Goal: Information Seeking & Learning: Learn about a topic

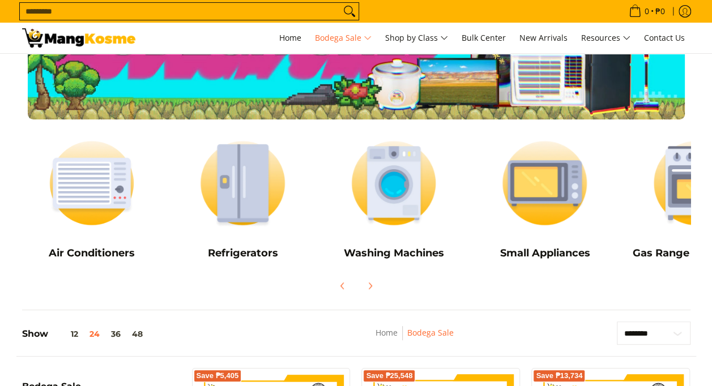
scroll to position [80, 0]
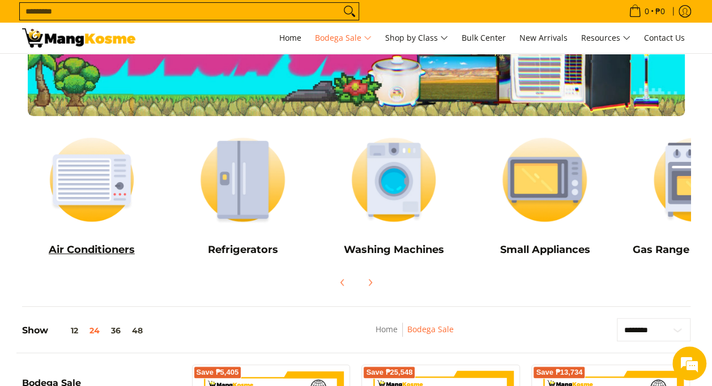
click at [97, 181] on img at bounding box center [92, 179] width 140 height 105
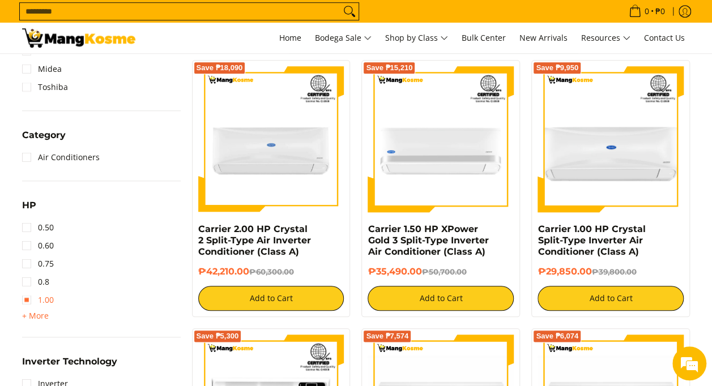
click at [27, 302] on link "1.00" at bounding box center [38, 300] width 32 height 18
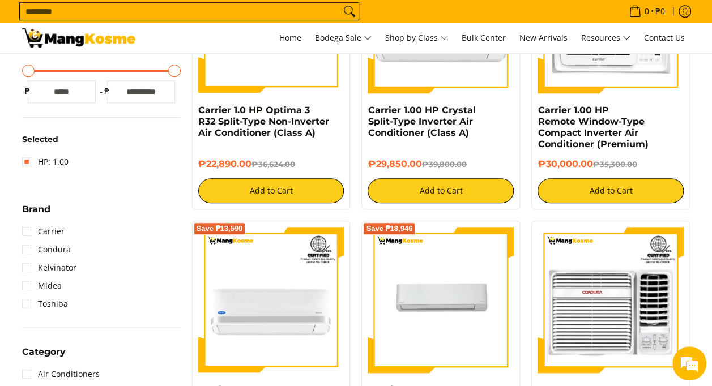
scroll to position [320, 0]
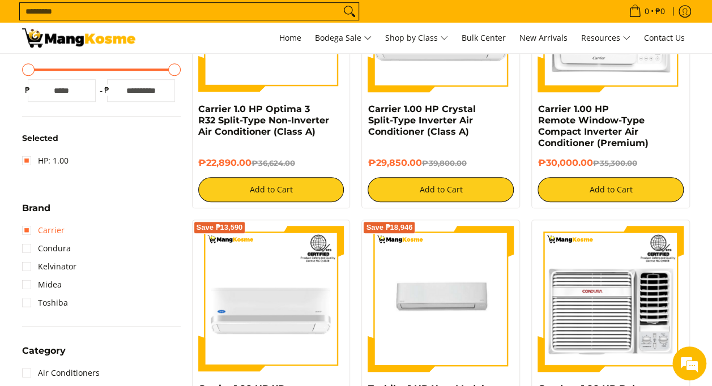
click at [27, 230] on link "Carrier" at bounding box center [43, 230] width 42 height 18
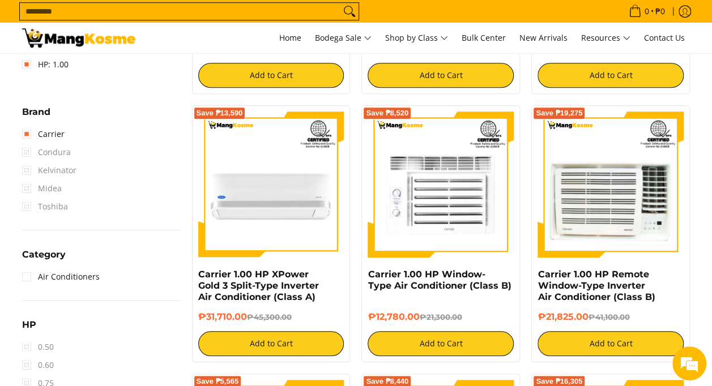
scroll to position [435, 0]
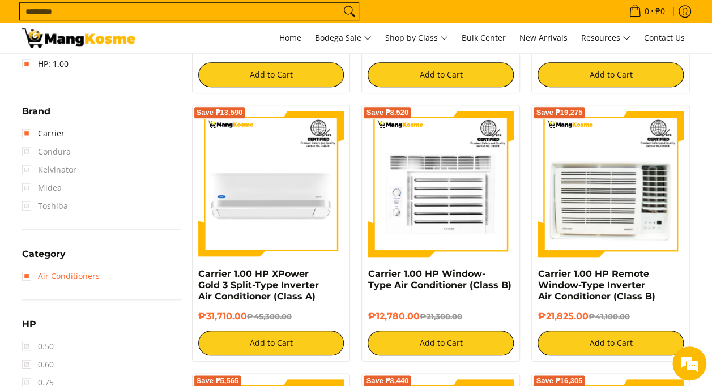
click at [27, 277] on link "Air Conditioners" at bounding box center [61, 276] width 78 height 18
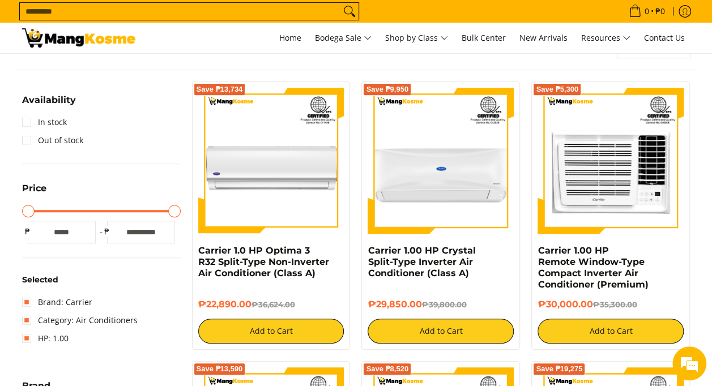
scroll to position [159, 0]
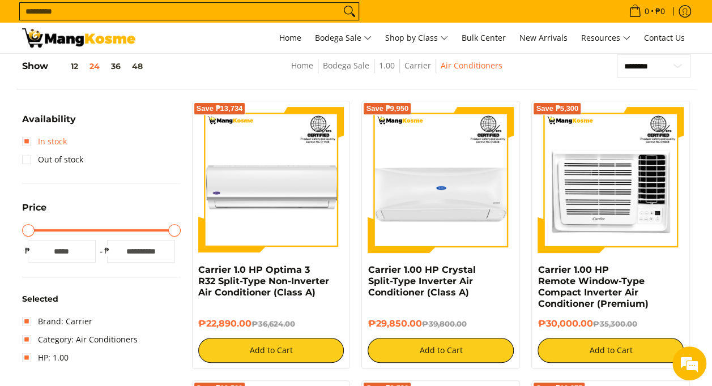
click at [26, 139] on link "In stock" at bounding box center [44, 141] width 45 height 18
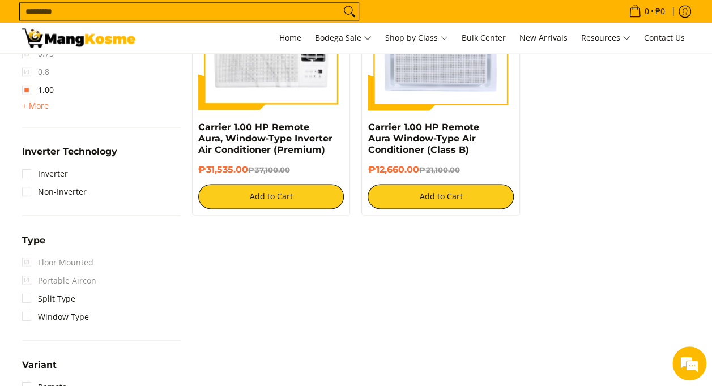
scroll to position [850, 0]
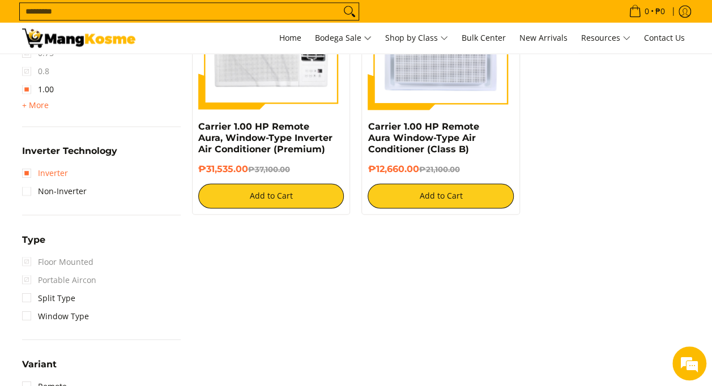
click at [29, 177] on link "Inverter" at bounding box center [45, 173] width 46 height 18
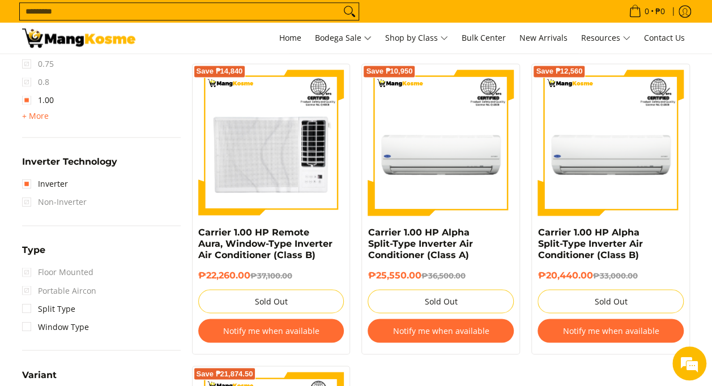
scroll to position [797, 0]
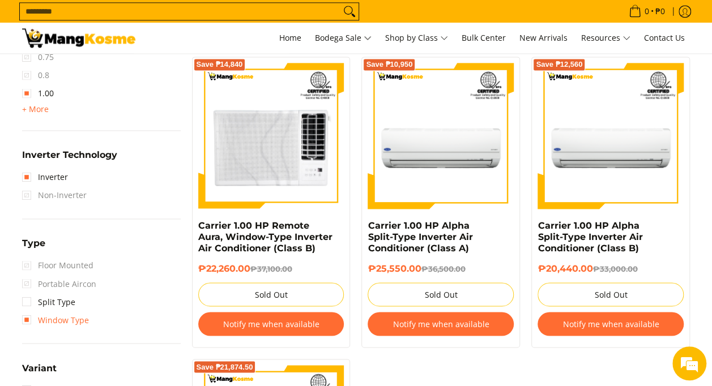
click at [25, 322] on link "Window Type" at bounding box center [55, 320] width 67 height 18
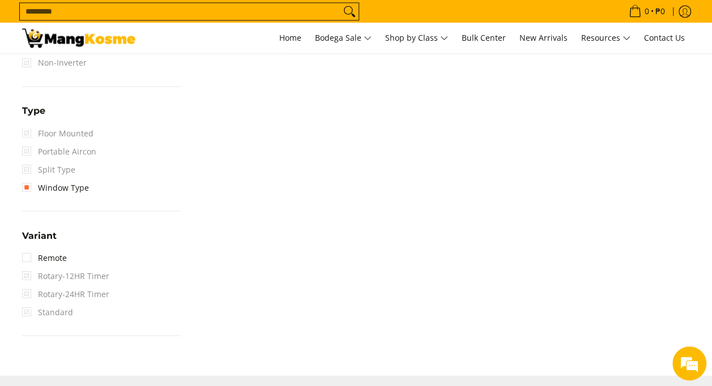
scroll to position [967, 0]
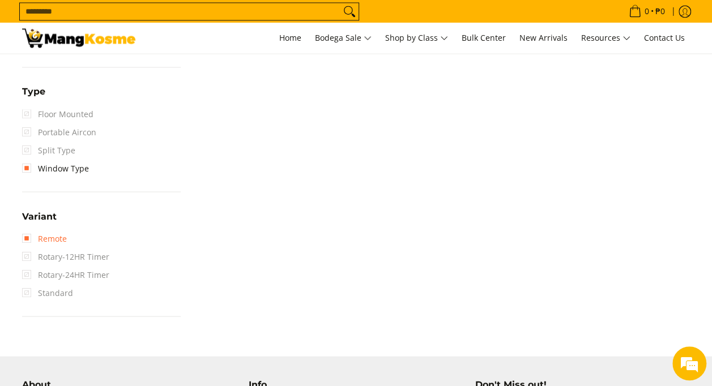
click at [26, 238] on link "Remote" at bounding box center [44, 238] width 45 height 18
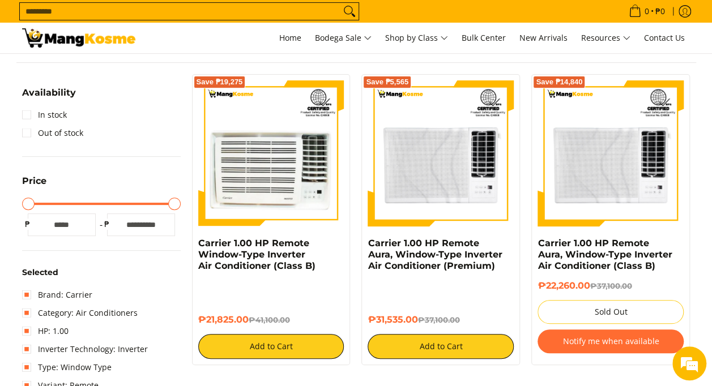
scroll to position [186, 0]
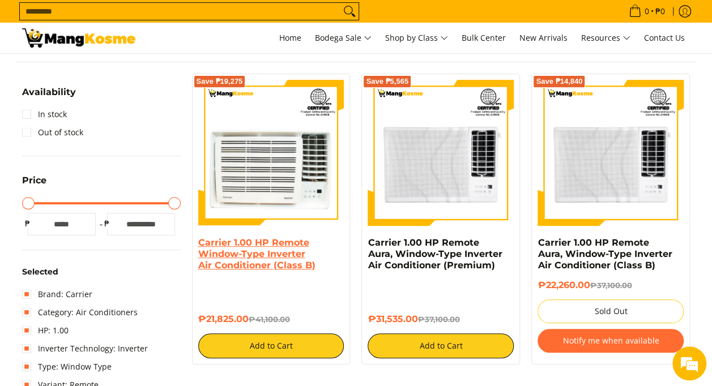
click at [245, 255] on link "Carrier 1.00 HP Remote Window-Type Inverter Air Conditioner (Class B)" at bounding box center [256, 253] width 117 height 33
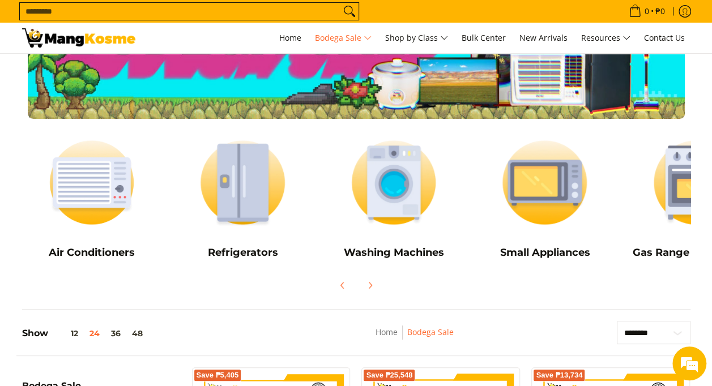
scroll to position [84, 0]
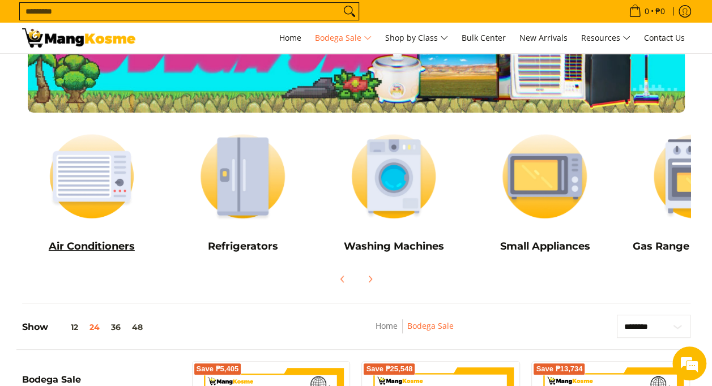
click at [96, 176] on img at bounding box center [92, 176] width 140 height 105
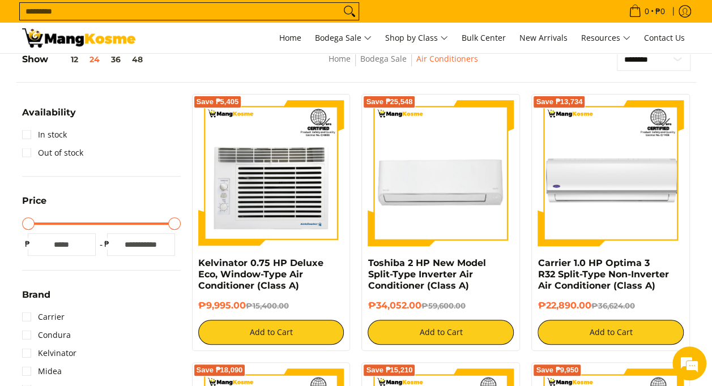
scroll to position [279, 0]
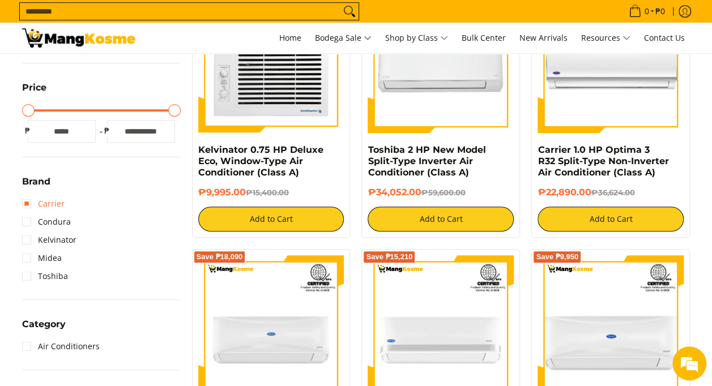
click at [28, 204] on link "Carrier" at bounding box center [43, 204] width 42 height 18
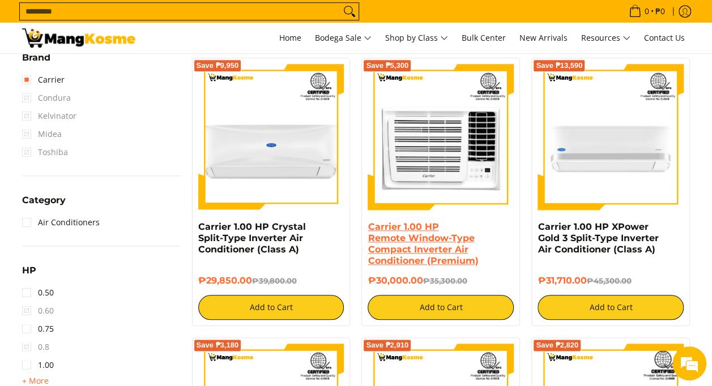
click at [394, 245] on link "Carrier 1.00 HP Remote Window-Type Compact Inverter Air Conditioner (Premium)" at bounding box center [422, 243] width 110 height 45
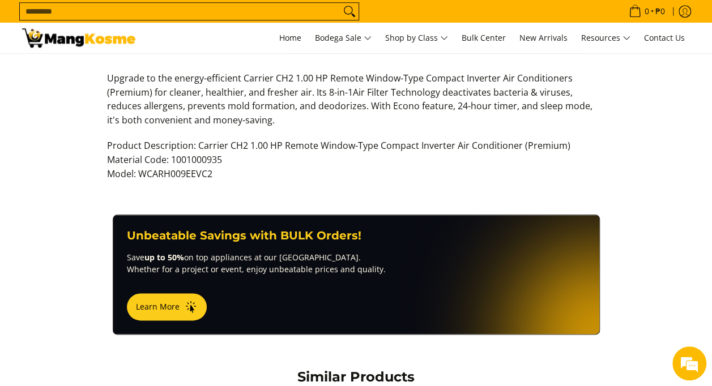
scroll to position [561, 0]
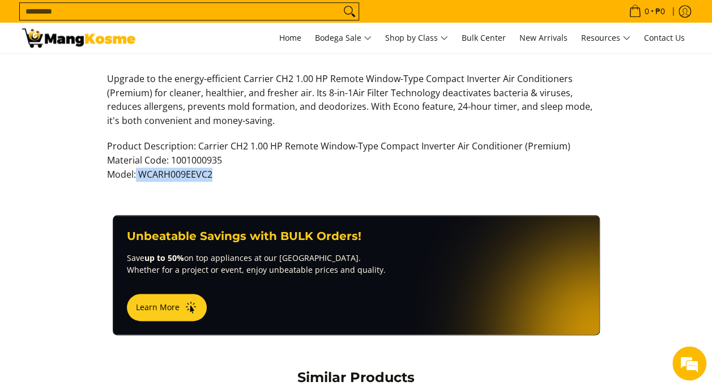
drag, startPoint x: 136, startPoint y: 172, endPoint x: 219, endPoint y: 170, distance: 82.7
click at [219, 170] on p "Product Description: Carrier CH2 1.00 HP Remote Window-Type Compact Inverter Ai…" at bounding box center [356, 165] width 498 height 53
copy p "WCARH009EEVC2"
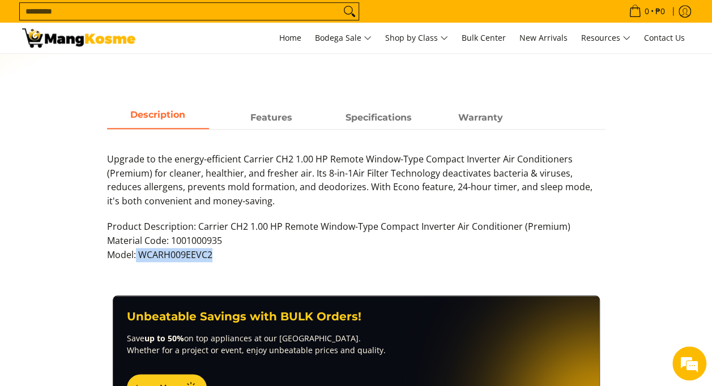
scroll to position [480, 0]
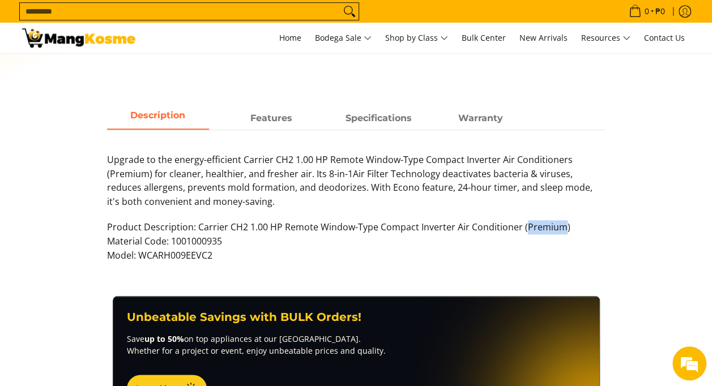
drag, startPoint x: 522, startPoint y: 226, endPoint x: 558, endPoint y: 226, distance: 36.2
click at [558, 226] on p "Product Description: Carrier CH2 1.00 HP Remote Window-Type Compact Inverter Ai…" at bounding box center [356, 246] width 498 height 53
copy p "Premium"
click at [197, 228] on p "Product Description: Carrier CH2 1.00 HP Remote Window-Type Compact Inverter Ai…" at bounding box center [356, 246] width 498 height 53
click at [197, 226] on p "Product Description: Carrier CH2 1.00 HP Remote Window-Type Compact Inverter Ai…" at bounding box center [356, 246] width 498 height 53
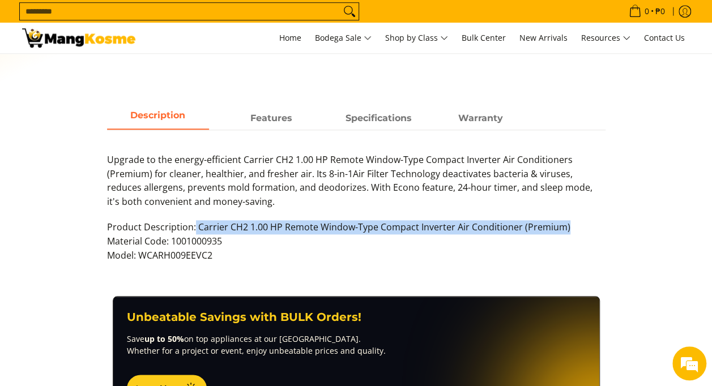
drag, startPoint x: 194, startPoint y: 226, endPoint x: 576, endPoint y: 230, distance: 382.2
click at [576, 230] on p "Product Description: Carrier CH2 1.00 HP Remote Window-Type Compact Inverter Ai…" at bounding box center [356, 246] width 498 height 53
copy p "Carrier CH2 1.00 HP Remote Window-Type Compact Inverter Air Conditioner (Premiu…"
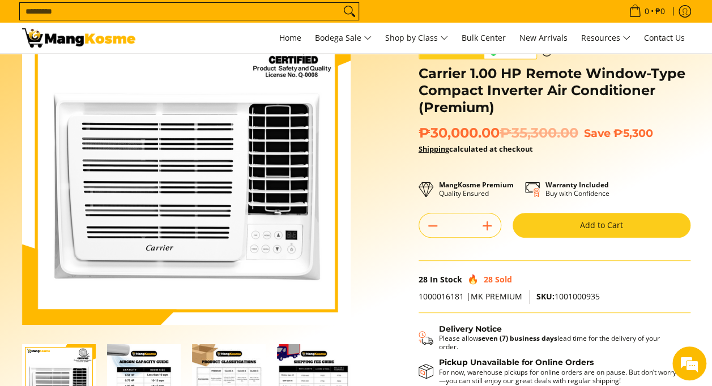
scroll to position [79, 0]
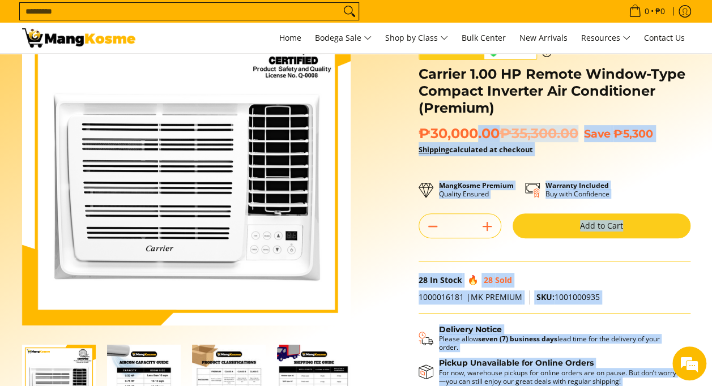
drag, startPoint x: 417, startPoint y: 130, endPoint x: 474, endPoint y: 131, distance: 57.2
click at [474, 131] on div "**********" at bounding box center [554, 216] width 283 height 439
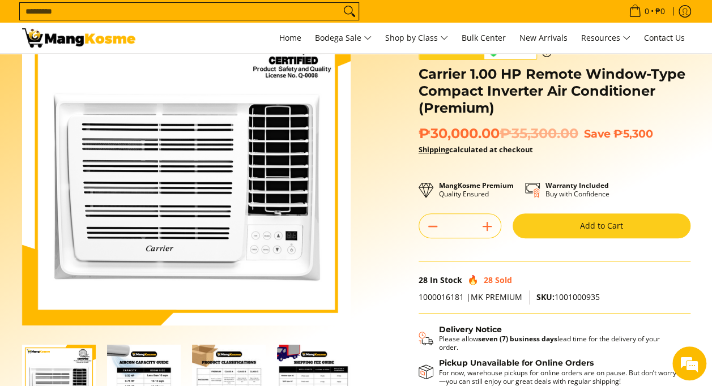
click at [374, 222] on div "Skip to Main Content Enable zoom Disable zoom Enable zoom Disable zoom Enable z…" at bounding box center [355, 238] width 679 height 483
drag, startPoint x: 420, startPoint y: 131, endPoint x: 497, endPoint y: 133, distance: 77.0
click at [497, 133] on span "₱30,000.00 ₱35,300.00" at bounding box center [498, 133] width 160 height 17
copy span "₱30,000.00"
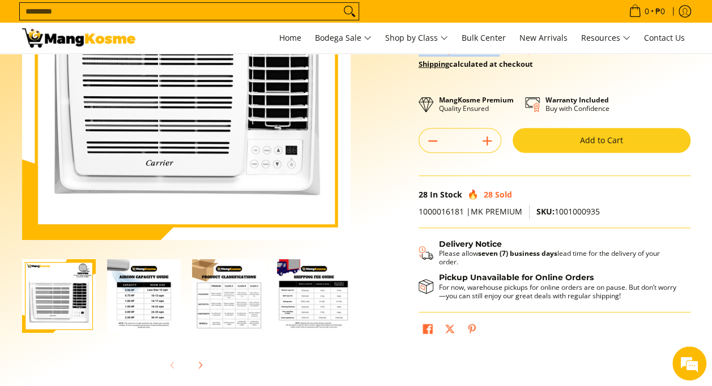
scroll to position [174, 0]
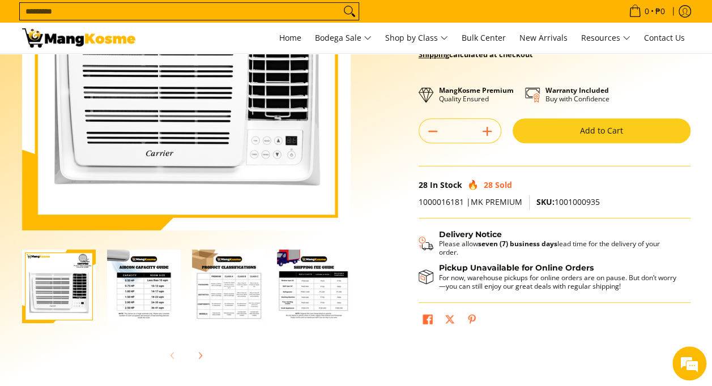
click at [317, 291] on img "mang-kosme-shipping-fee-guide-infographic" at bounding box center [314, 287] width 74 height 74
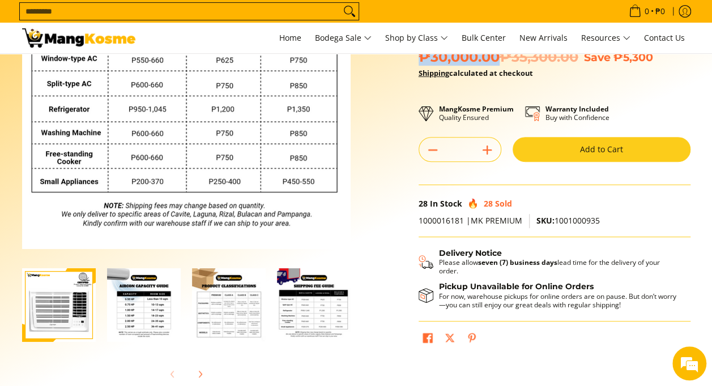
scroll to position [168, 0]
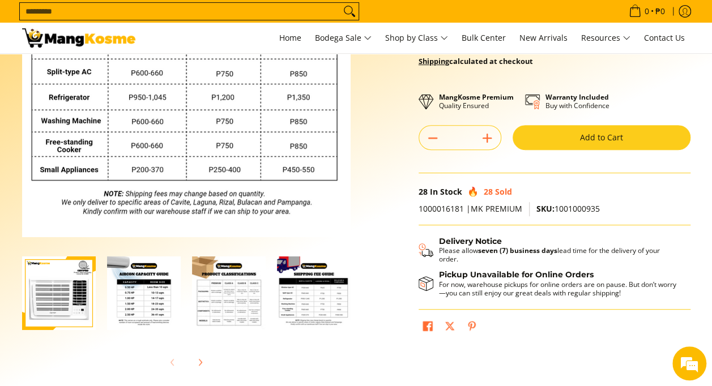
click at [141, 294] on img "Carrier 1.00 HP Remote Window-Type Compact Inverter Air Conditioner (Premium)-2" at bounding box center [144, 293] width 74 height 74
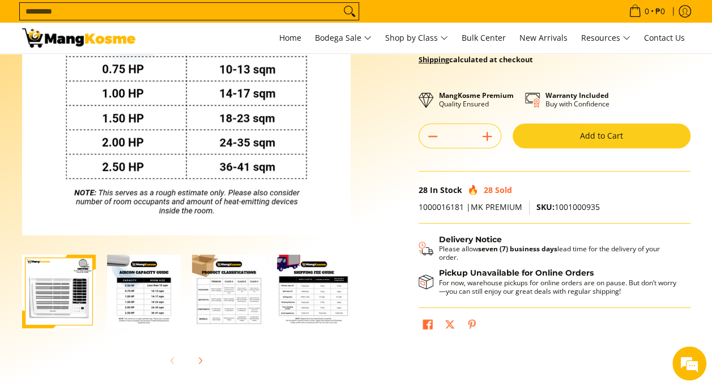
scroll to position [173, 0]
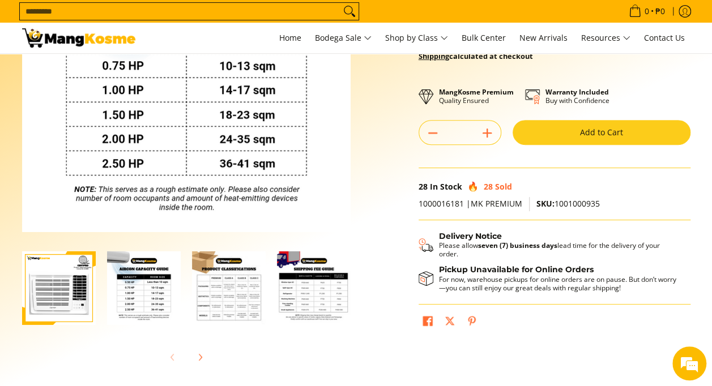
click at [227, 303] on img "Carrier 1.00 HP Remote Window-Type Compact Inverter Air Conditioner (Premium)-3" at bounding box center [229, 288] width 74 height 74
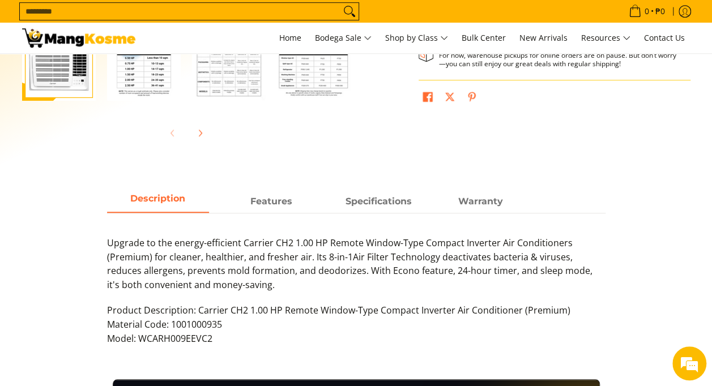
scroll to position [407, 0]
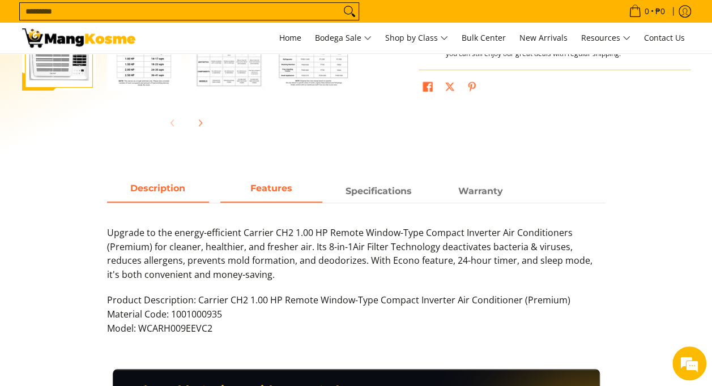
click at [267, 194] on span "Features" at bounding box center [271, 191] width 102 height 20
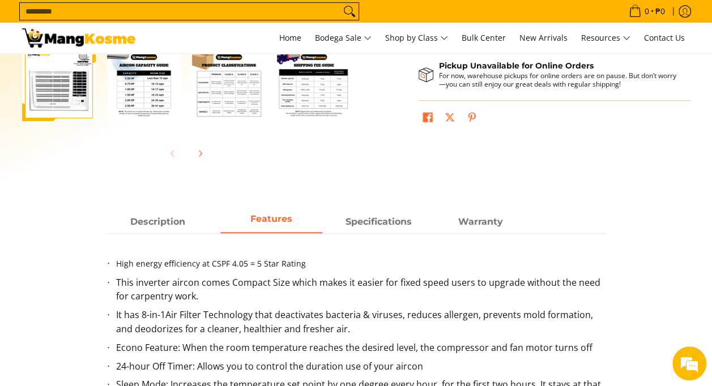
scroll to position [375, 0]
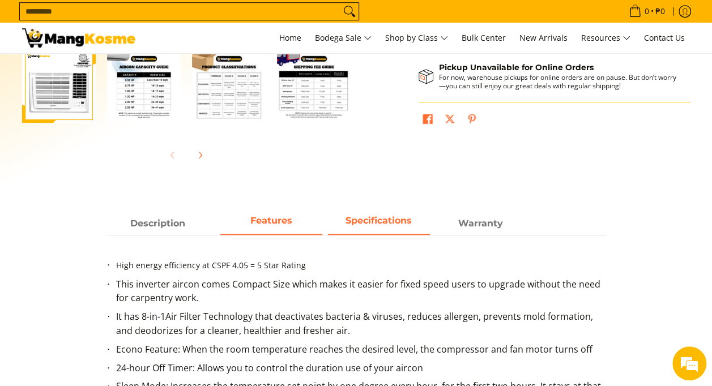
click at [380, 226] on span "Specifications" at bounding box center [379, 223] width 102 height 20
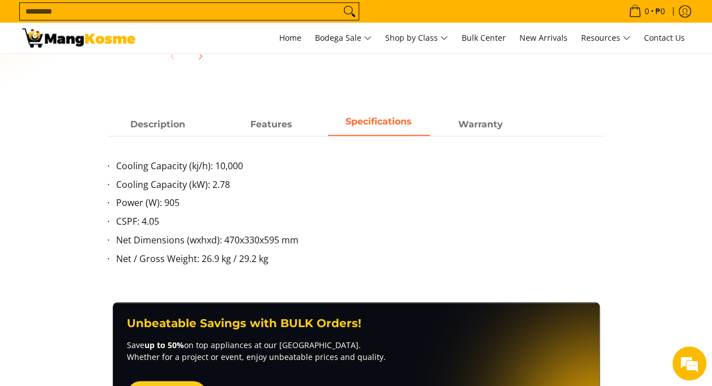
scroll to position [473, 0]
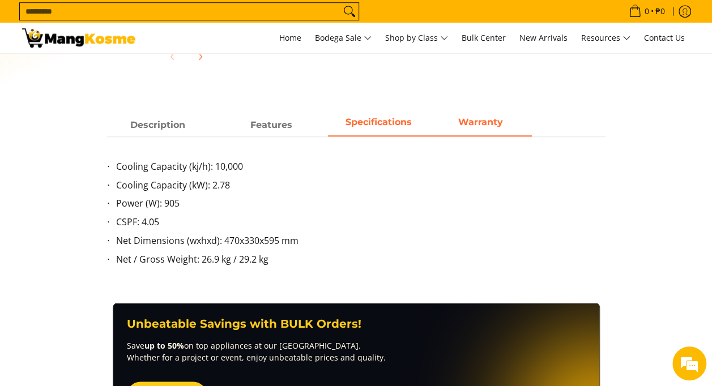
click at [484, 118] on strong "Warranty" at bounding box center [480, 122] width 45 height 11
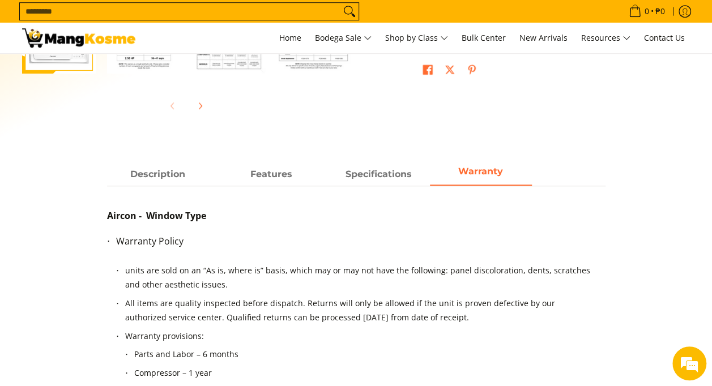
scroll to position [425, 0]
click at [159, 171] on span "Description" at bounding box center [158, 174] width 102 height 20
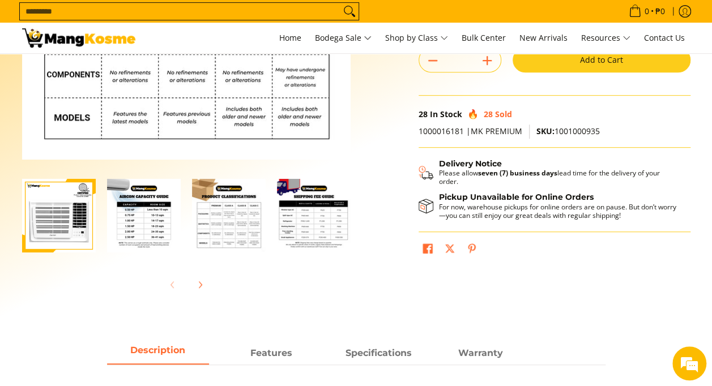
scroll to position [246, 0]
click at [46, 209] on img "Carrier 1.00 HP Remote Window-Type Compact Inverter Air Conditioner (Premium)-1" at bounding box center [59, 215] width 74 height 74
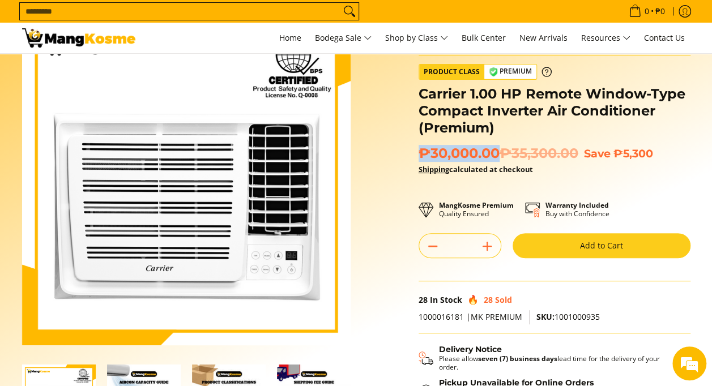
scroll to position [57, 0]
